Goal: Check status: Check status

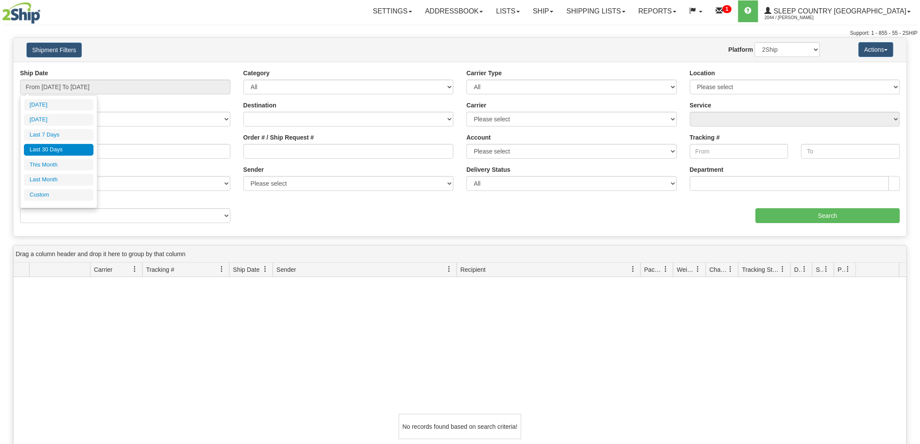
click at [96, 84] on input "From [DATE] To [DATE]" at bounding box center [125, 87] width 211 height 15
type input "[DATE]"
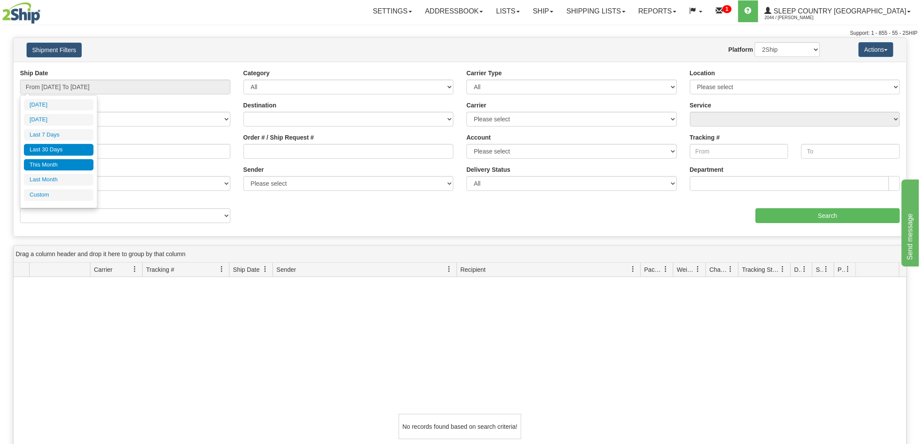
type input "[DATE]"
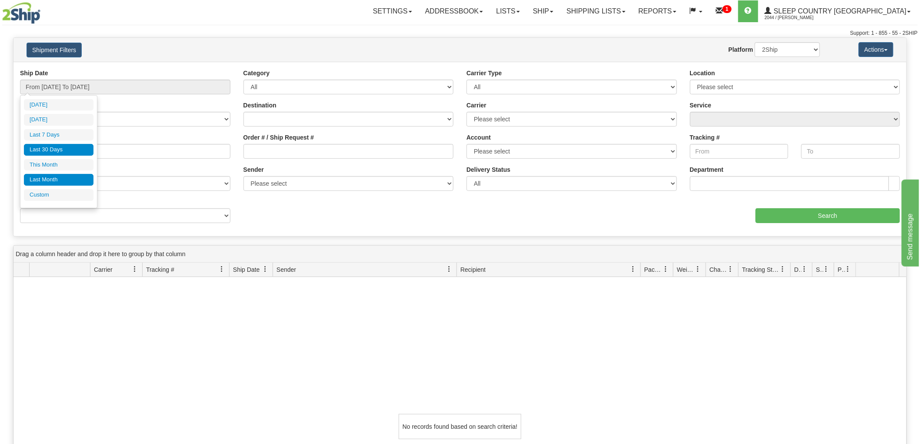
type input "[DATE]"
click at [55, 190] on li "Custom" at bounding box center [59, 195] width 70 height 12
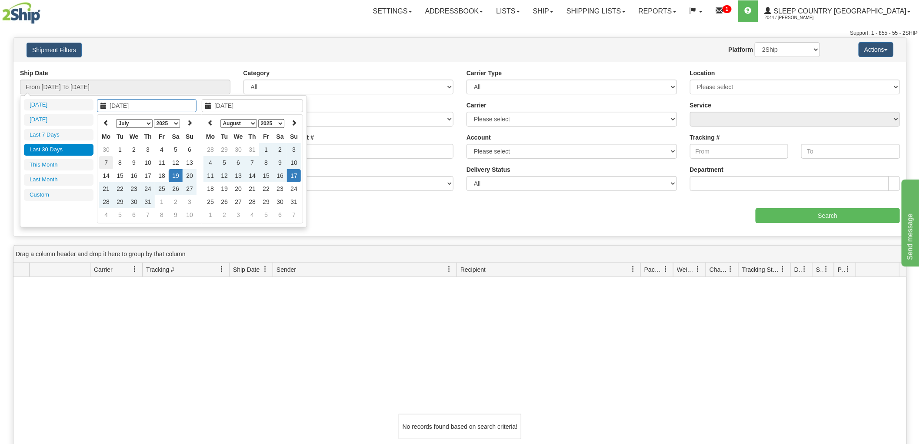
type input "[DATE]"
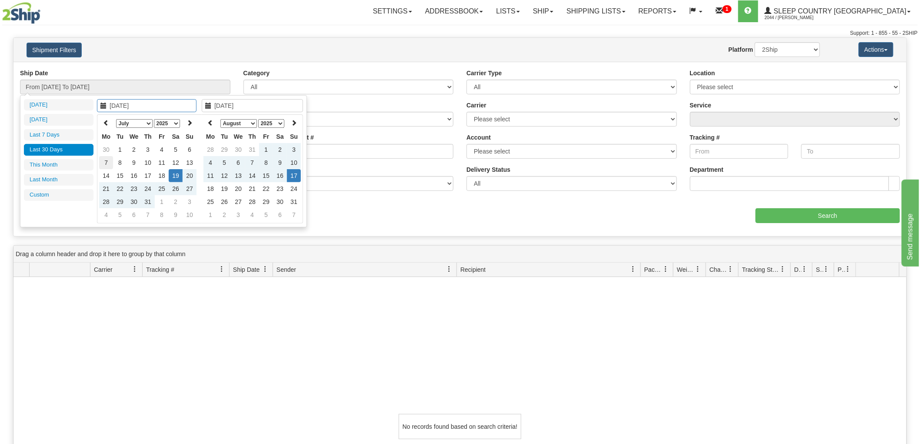
type input "[DATE]"
click at [101, 123] on th at bounding box center [106, 123] width 14 height 13
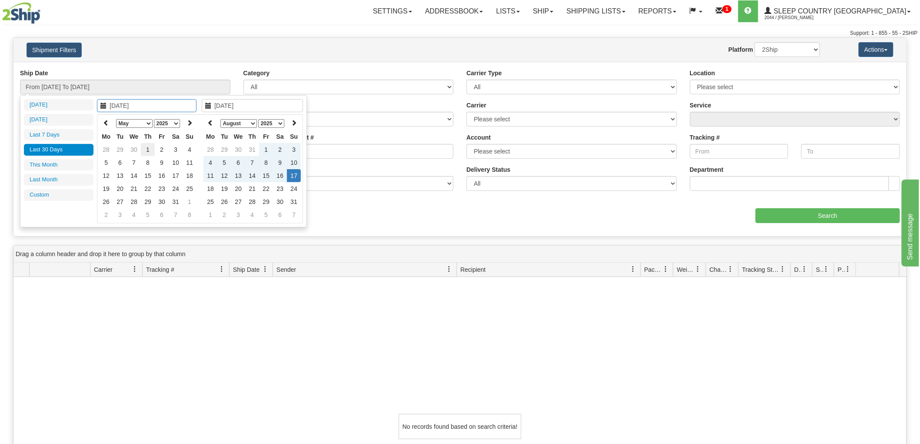
type input "[DATE]"
click at [147, 146] on td "1" at bounding box center [148, 149] width 14 height 13
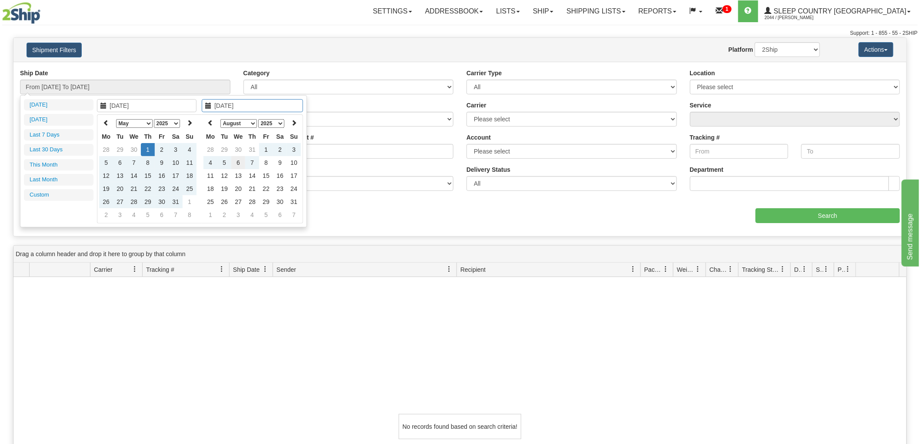
type input "[DATE]"
click at [240, 160] on td "6" at bounding box center [238, 162] width 14 height 13
type input "From [DATE] To [DATE]"
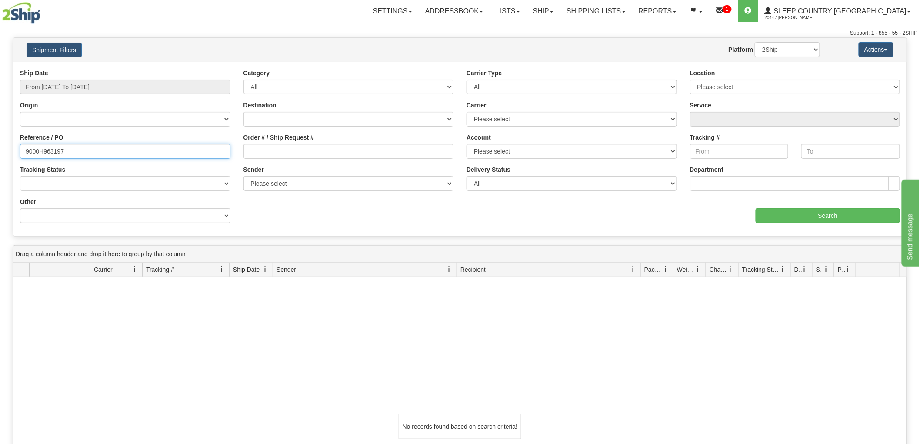
drag, startPoint x: 106, startPoint y: 146, endPoint x: 3, endPoint y: 144, distance: 102.7
click at [1, 146] on div "Please wait... × Confirm Delete Delete Cancel × Confirm Delete Yes No Cancel × …" at bounding box center [460, 324] width 920 height 574
paste input "9000H734607"
type input "9000H734607"
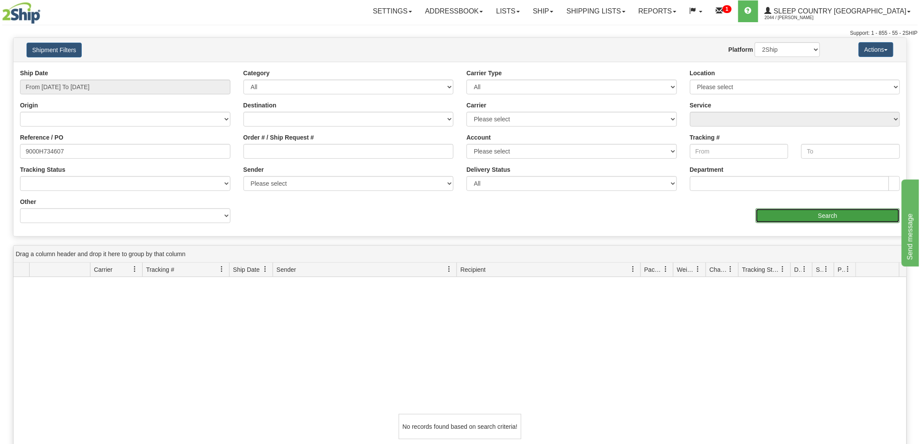
click at [798, 210] on input "Search" at bounding box center [828, 215] width 144 height 15
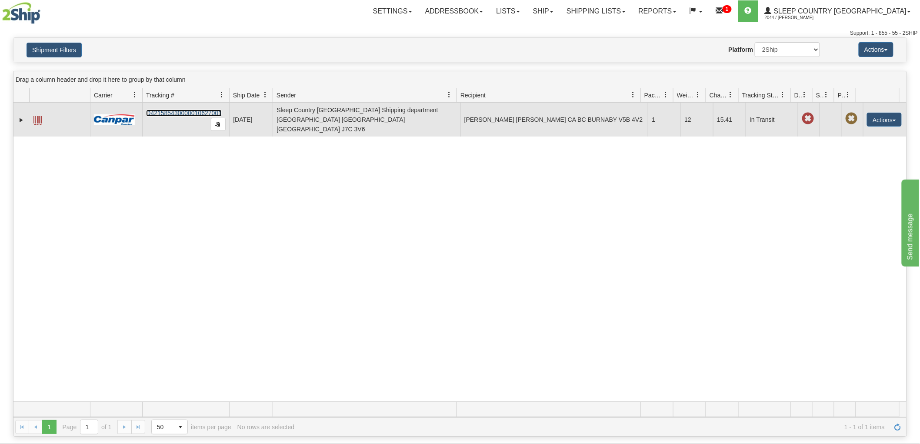
click at [170, 110] on link "D421585430000010627001" at bounding box center [184, 113] width 76 height 7
